Goal: Information Seeking & Learning: Learn about a topic

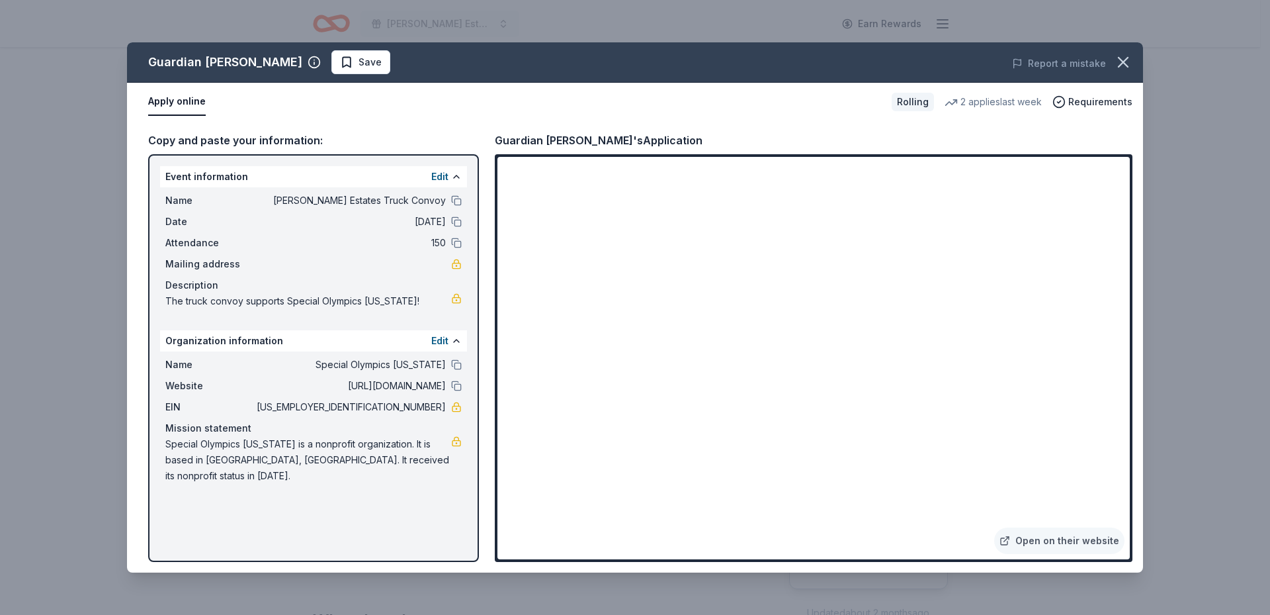
click at [340, 64] on span "Save" at bounding box center [361, 62] width 42 height 16
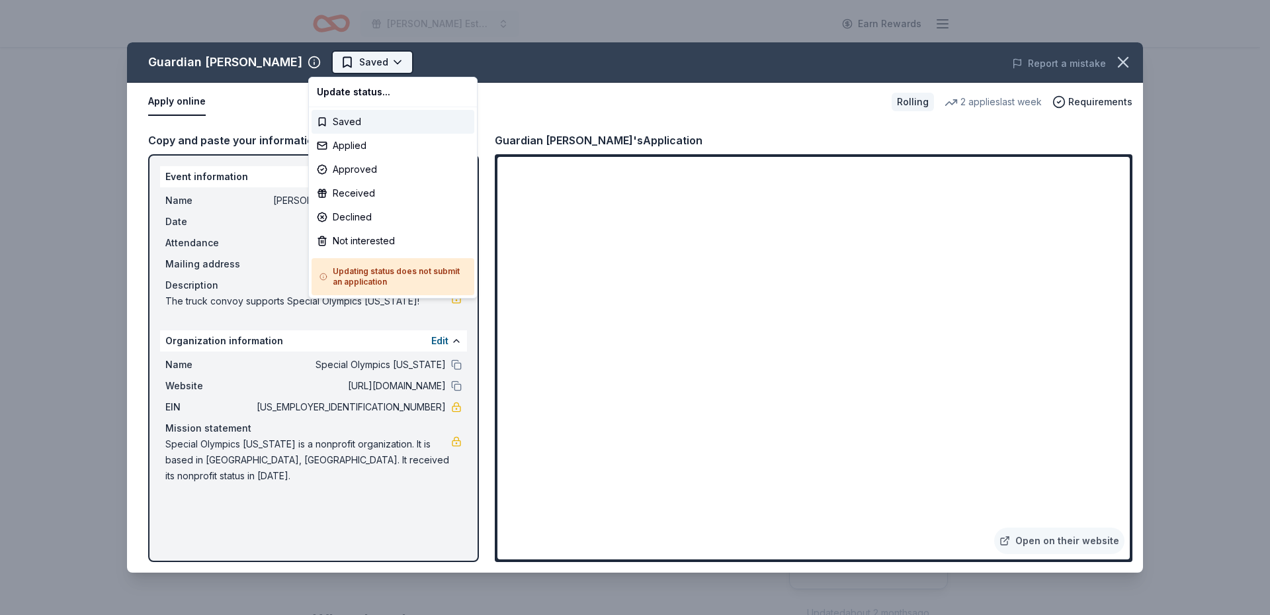
click at [373, 61] on html "Hoffman Estates Truck Convoy Earn Rewards Rolling Share Guardian Angel Device N…" at bounding box center [635, 307] width 1270 height 615
click at [366, 147] on div "Applied" at bounding box center [393, 146] width 163 height 24
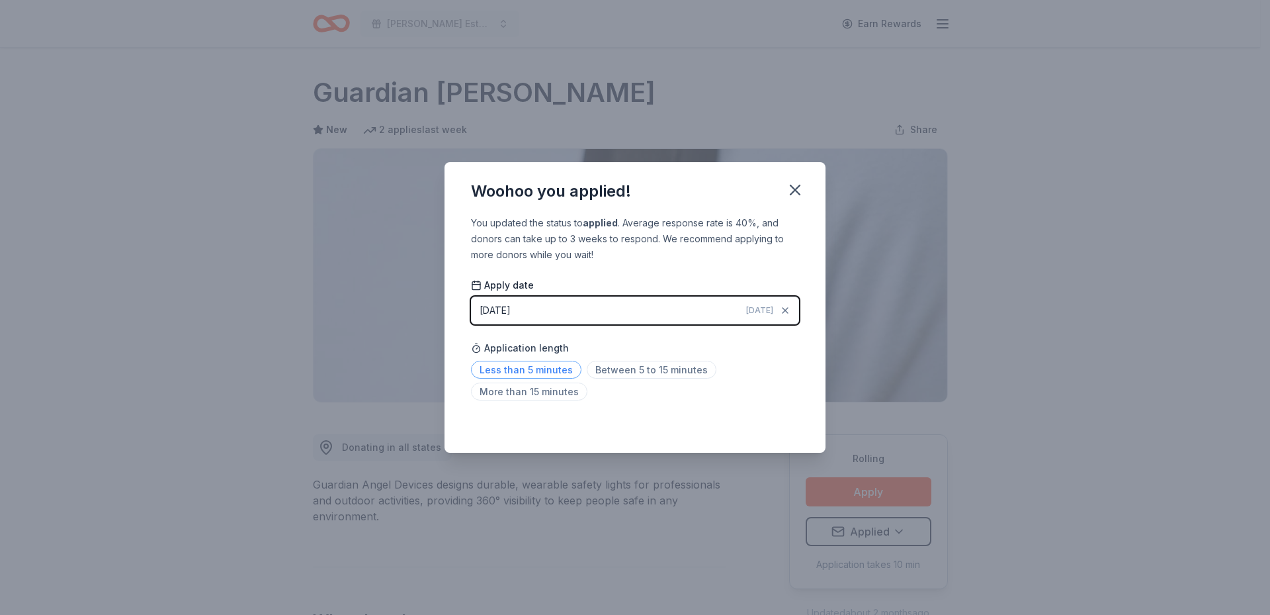
click at [546, 371] on span "Less than 5 minutes" at bounding box center [526, 370] width 110 height 18
click at [794, 191] on icon "button" at bounding box center [795, 189] width 9 height 9
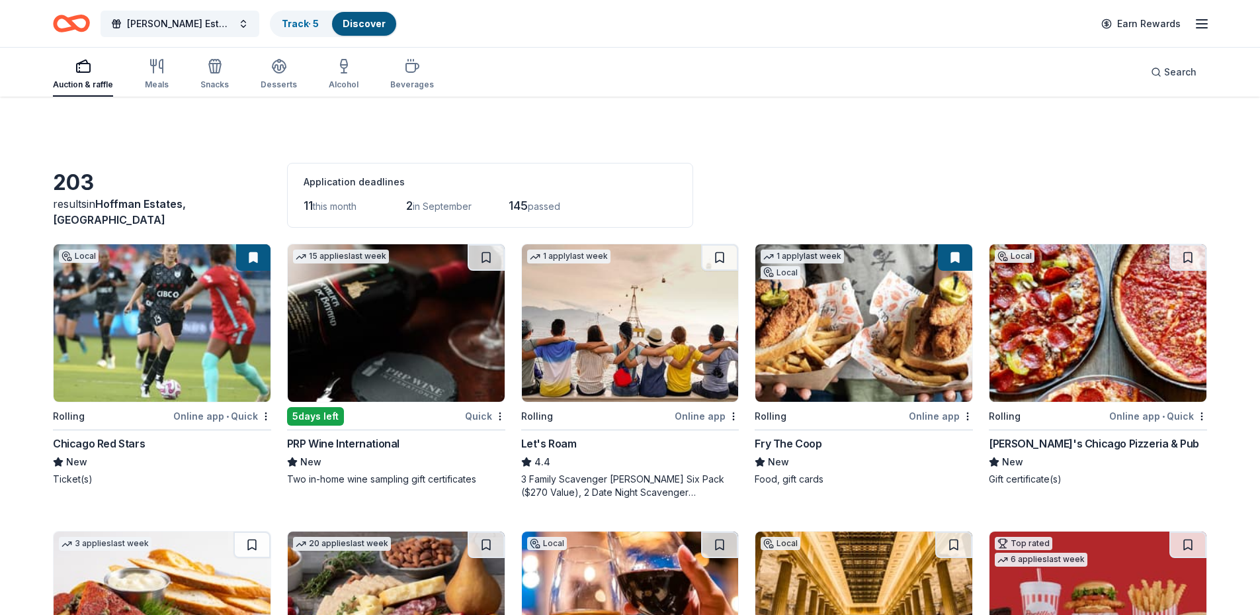
scroll to position [1973, 0]
